Goal: Navigation & Orientation: Find specific page/section

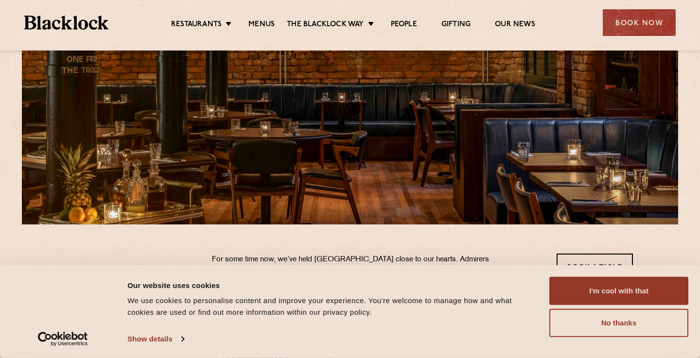
scroll to position [179, 0]
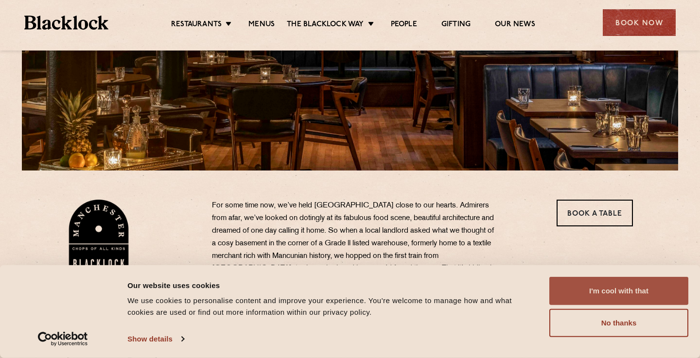
click at [634, 282] on button "I'm cool with that" at bounding box center [618, 291] width 139 height 28
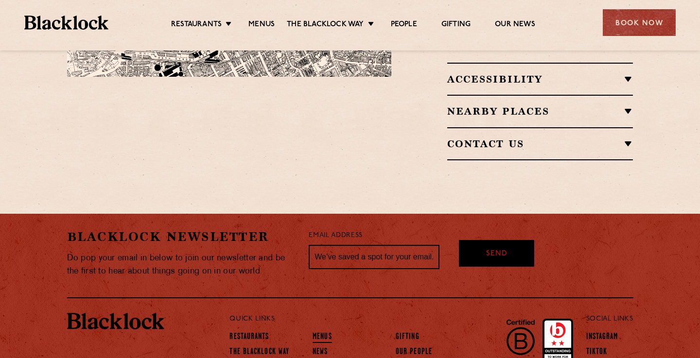
scroll to position [783, 0]
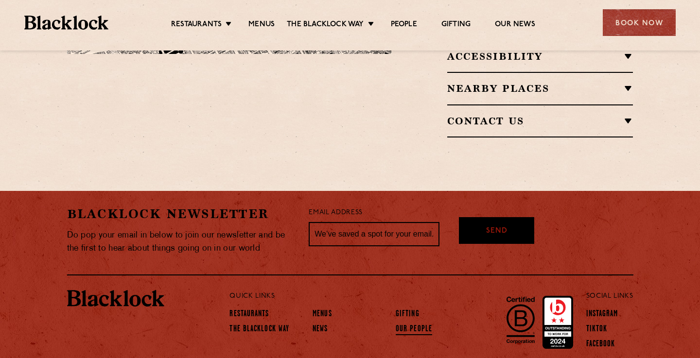
click at [411, 325] on link "Our People" at bounding box center [414, 330] width 36 height 11
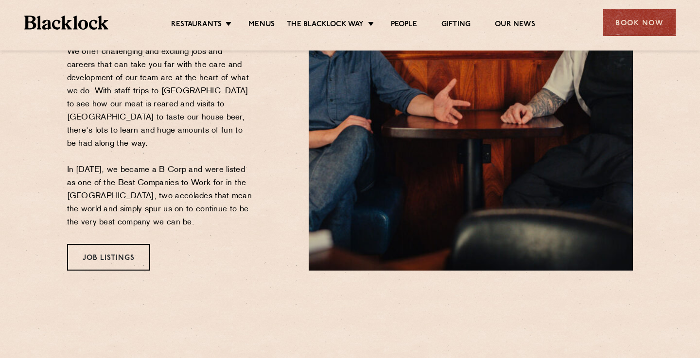
scroll to position [262, 0]
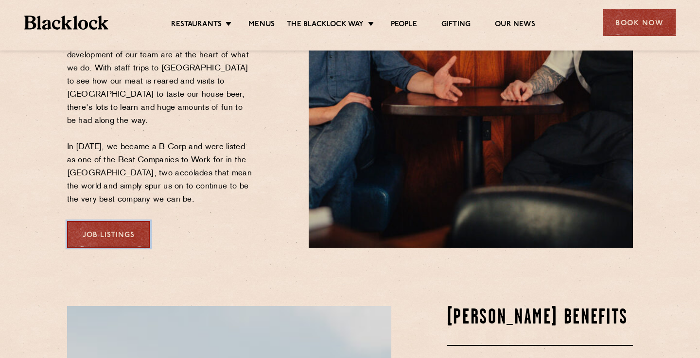
click at [131, 221] on link "Job Listings" at bounding box center [108, 234] width 83 height 27
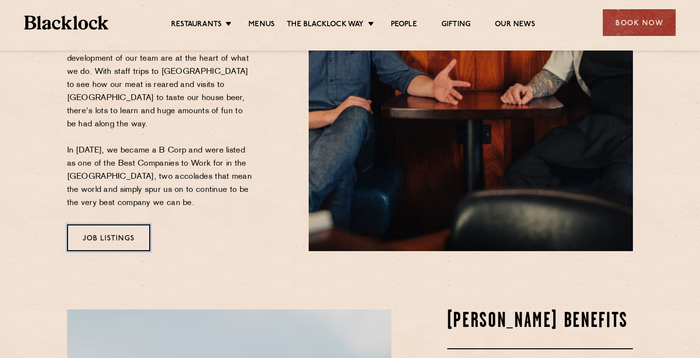
scroll to position [0, 0]
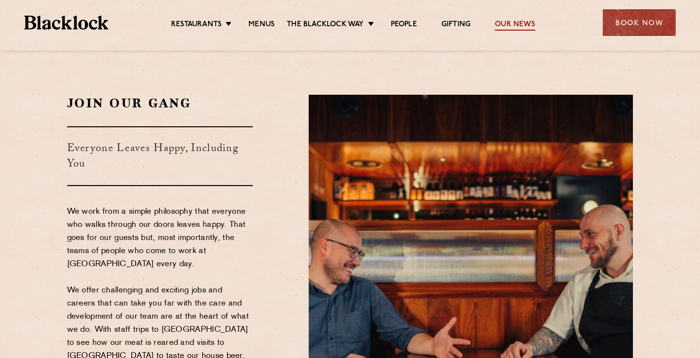
click at [517, 21] on link "Our News" at bounding box center [515, 25] width 40 height 11
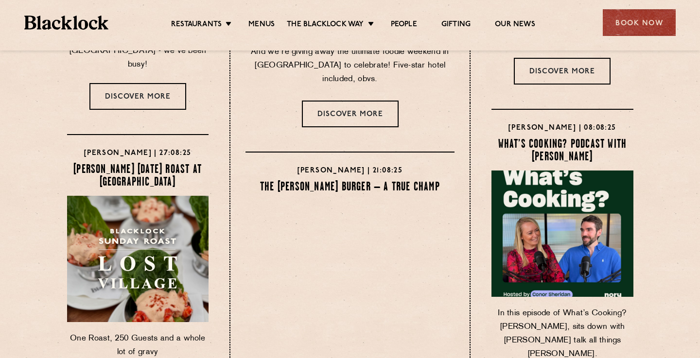
scroll to position [150, 0]
